Goal: Task Accomplishment & Management: Complete application form

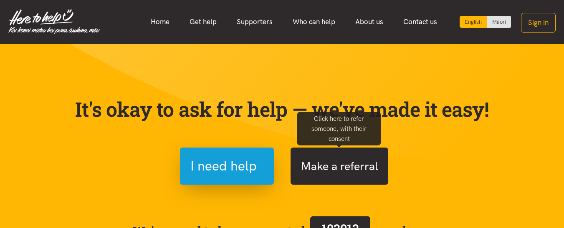
click at [342, 161] on button "Make a referral" at bounding box center [340, 166] width 98 height 37
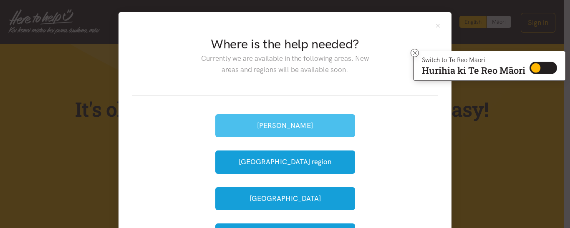
click at [289, 124] on button "[PERSON_NAME]" at bounding box center [285, 125] width 140 height 23
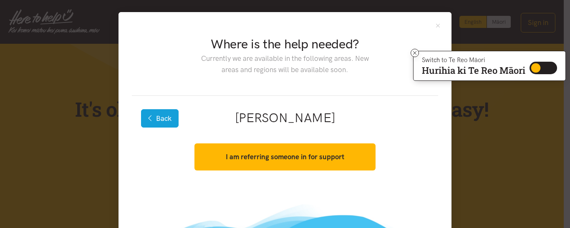
click at [155, 119] on button "Back" at bounding box center [160, 118] width 38 height 18
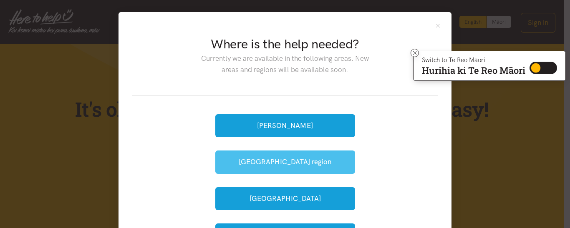
click at [248, 159] on button "Waikato region" at bounding box center [285, 162] width 140 height 23
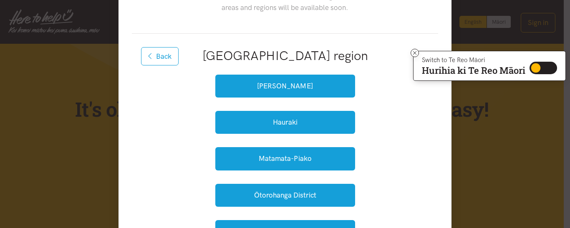
scroll to position [76, 0]
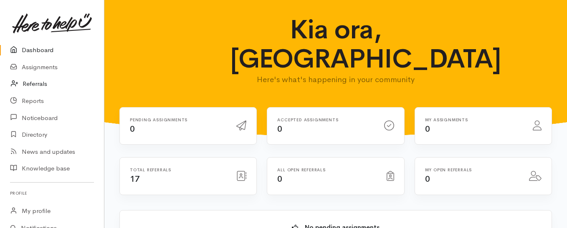
click at [46, 84] on link "Referrals" at bounding box center [52, 84] width 104 height 17
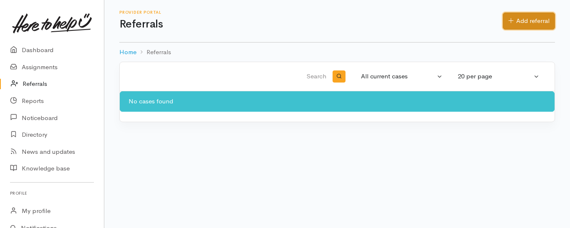
click at [533, 14] on link "Add referral" at bounding box center [529, 21] width 52 height 17
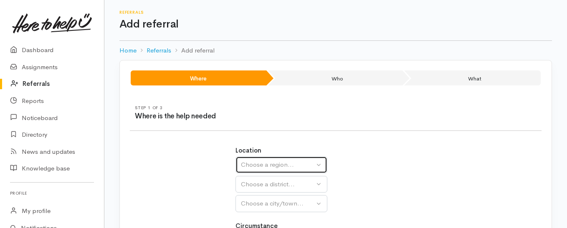
click at [294, 170] on div "Choose a region..." at bounding box center [277, 165] width 73 height 10
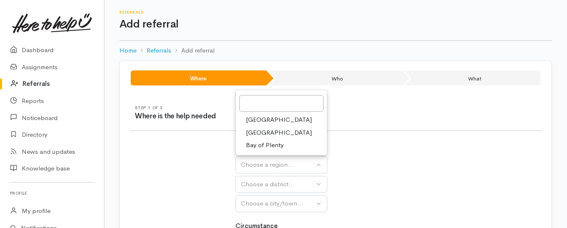
click at [269, 132] on span "Waikato" at bounding box center [279, 133] width 66 height 10
select select "3"
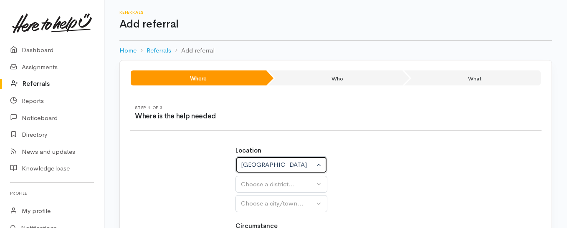
select select
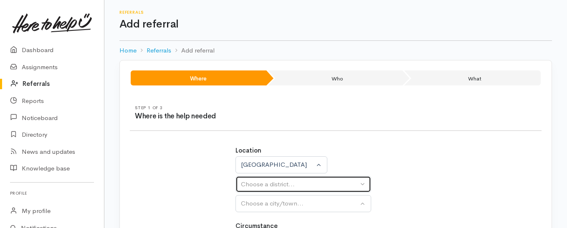
click at [326, 187] on div "Choose a district..." at bounding box center [299, 185] width 117 height 10
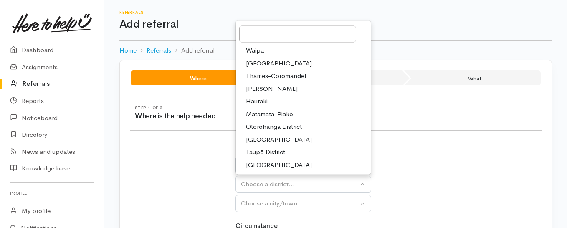
click at [275, 65] on span "Waikato District" at bounding box center [279, 63] width 66 height 10
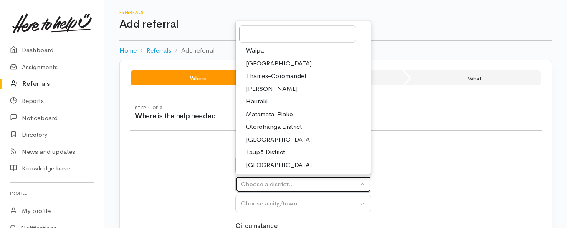
select select "2"
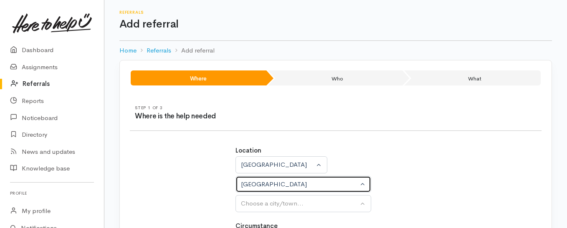
select select
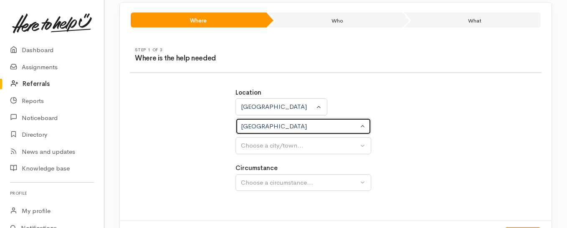
scroll to position [95, 0]
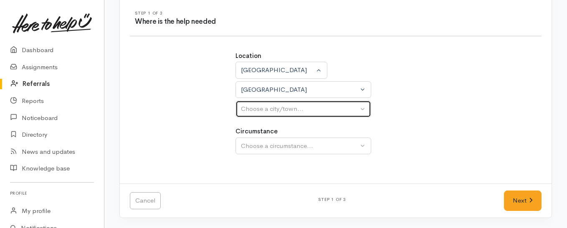
click at [345, 111] on div "Choose a city/town..." at bounding box center [299, 109] width 117 height 10
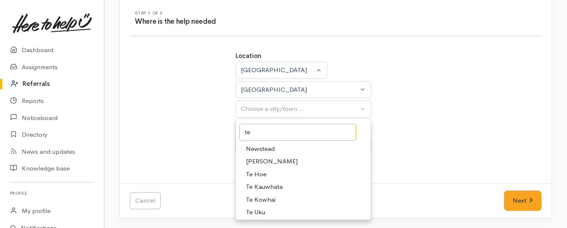
type input "te"
click at [286, 189] on link "Te Kauwhata" at bounding box center [303, 187] width 135 height 13
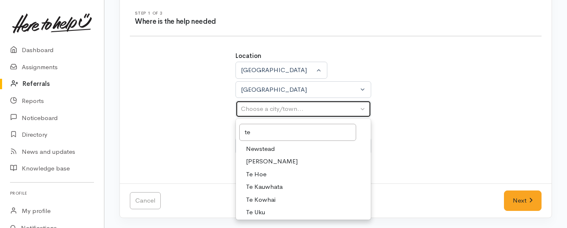
select select "130"
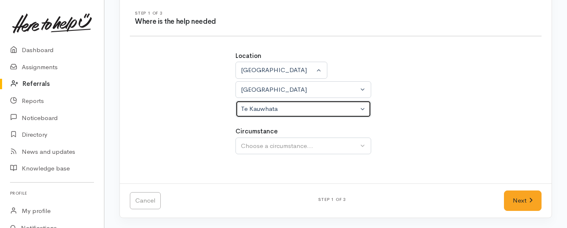
select select
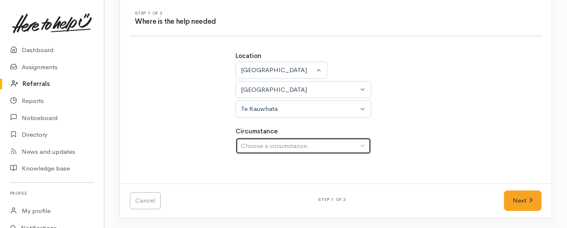
click at [341, 147] on div "Choose a circumstance..." at bounding box center [299, 147] width 117 height 10
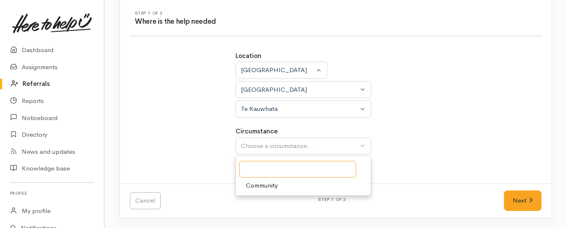
click at [329, 168] on input "Search" at bounding box center [297, 169] width 117 height 17
type input "k"
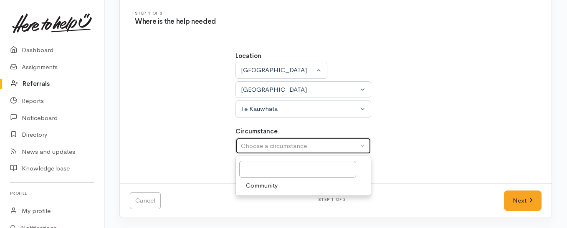
click at [359, 146] on button "Choose a circumstance..." at bounding box center [304, 146] width 136 height 17
click at [352, 145] on div "Choose a circumstance..." at bounding box center [299, 147] width 117 height 10
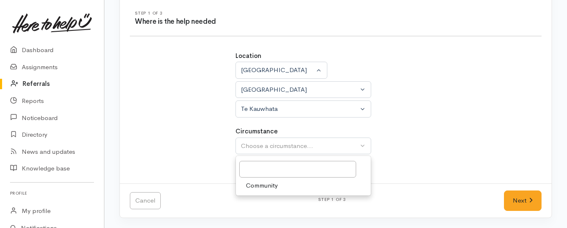
click at [320, 191] on link "Community" at bounding box center [303, 186] width 135 height 13
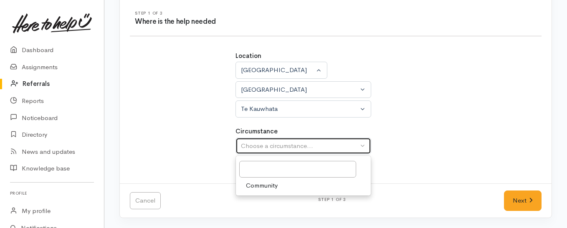
select select "2"
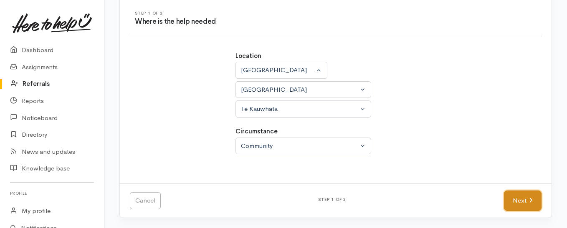
click at [509, 205] on link "Next" at bounding box center [523, 201] width 38 height 20
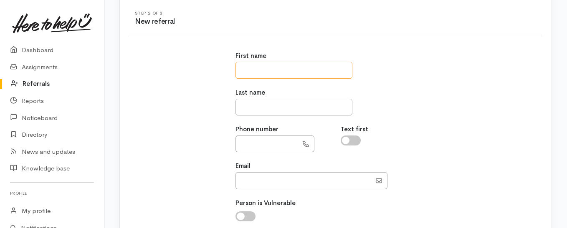
click at [327, 64] on input "text" at bounding box center [294, 70] width 117 height 17
type input "**********"
click at [276, 105] on input "text" at bounding box center [294, 107] width 117 height 17
type input "******"
click at [272, 137] on input "text" at bounding box center [267, 144] width 63 height 17
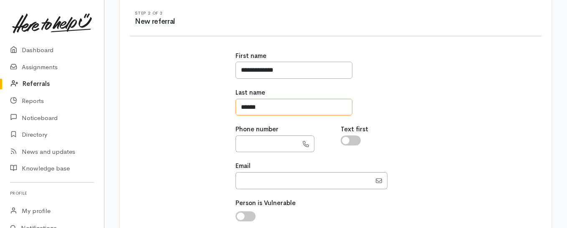
click at [299, 105] on input "******" at bounding box center [294, 107] width 117 height 17
click at [280, 141] on input "text" at bounding box center [267, 144] width 63 height 17
click at [267, 141] on input "text" at bounding box center [267, 144] width 63 height 17
click at [354, 139] on input "checkbox" at bounding box center [351, 141] width 20 height 10
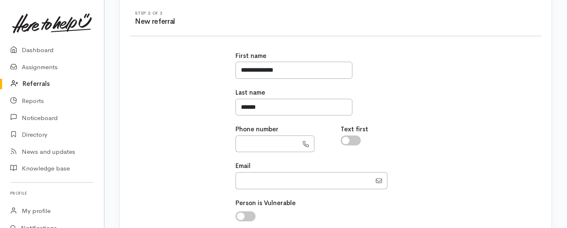
checkbox input "true"
click at [289, 141] on input "text" at bounding box center [267, 144] width 63 height 17
type input "**********"
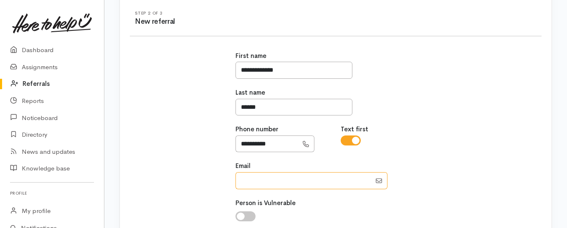
click at [312, 177] on input "Email" at bounding box center [304, 180] width 136 height 17
type input "tehokingamaimoana@gmail.com"
click at [250, 219] on input "checkbox" at bounding box center [246, 217] width 20 height 10
checkbox input "true"
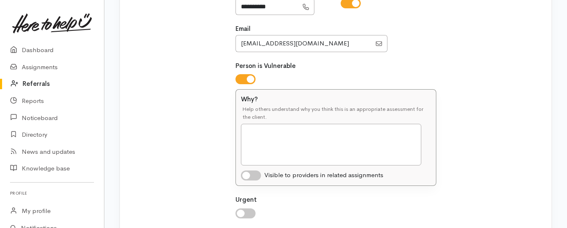
scroll to position [253, 0]
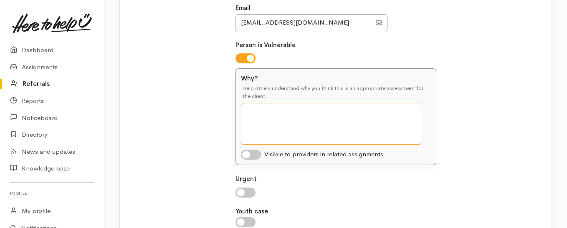
click at [402, 110] on textarea "Why?" at bounding box center [331, 124] width 180 height 42
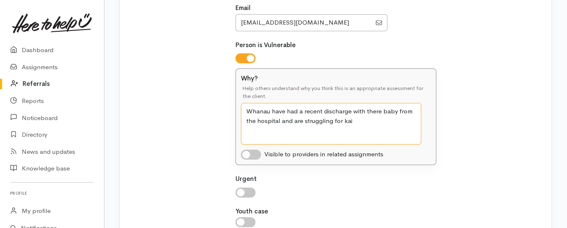
type textarea "Whanau have had a recent discharge with there baby from the hospital and are st…"
click at [254, 159] on input "checkbox" at bounding box center [251, 155] width 20 height 10
checkbox input "true"
click at [253, 188] on div at bounding box center [336, 193] width 201 height 10
click at [252, 192] on input "checkbox" at bounding box center [246, 193] width 20 height 10
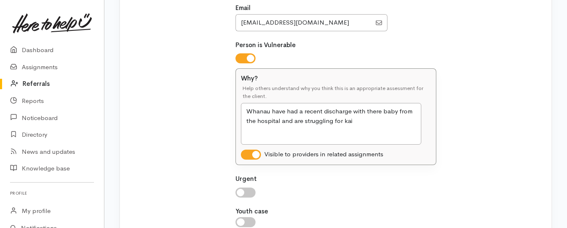
checkbox input "true"
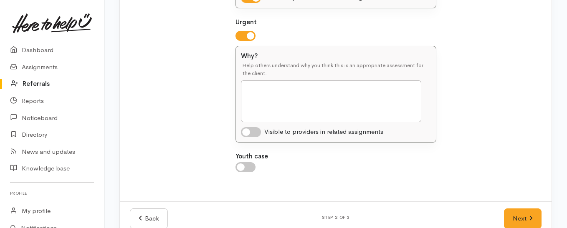
scroll to position [428, 0]
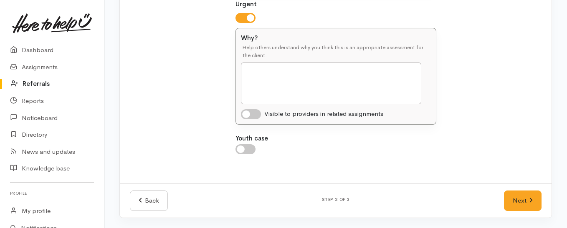
click at [518, 212] on div "Back Step 2 of 3 Next" at bounding box center [336, 201] width 432 height 34
click at [518, 203] on link "Next" at bounding box center [523, 201] width 38 height 20
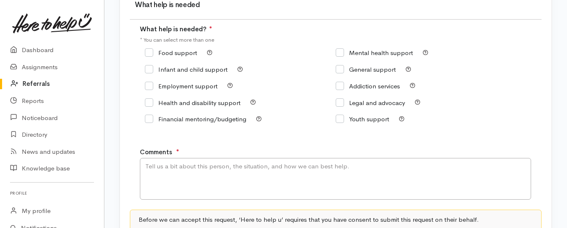
scroll to position [71, 0]
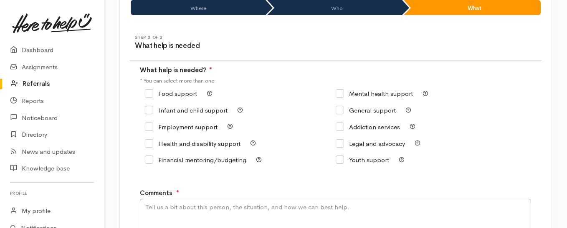
click at [150, 92] on input "Food support" at bounding box center [171, 94] width 52 height 6
checkbox input "true"
click at [451, 202] on textarea "Comments" at bounding box center [335, 220] width 391 height 42
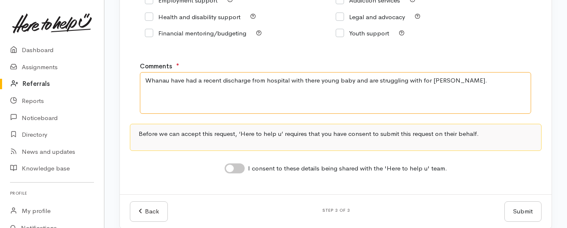
scroll to position [208, 0]
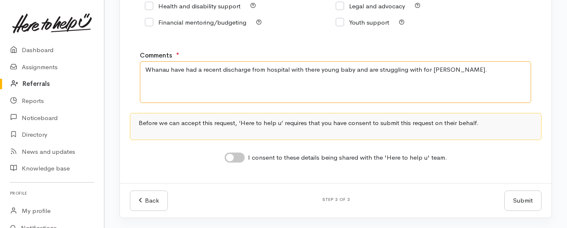
type textarea "Whanau have had a recent discharge from hospital with there young baby and are …"
click at [240, 157] on input "I consent to these details being shared with the 'Here to help u' team." at bounding box center [235, 158] width 20 height 10
checkbox input "true"
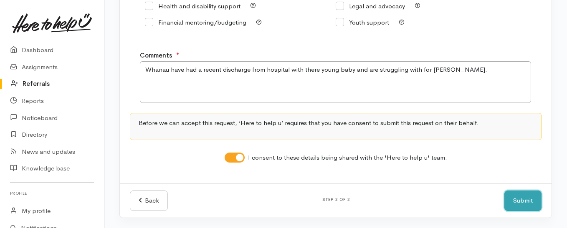
click at [513, 200] on button "Submit" at bounding box center [522, 201] width 37 height 20
